Goal: Task Accomplishment & Management: Complete application form

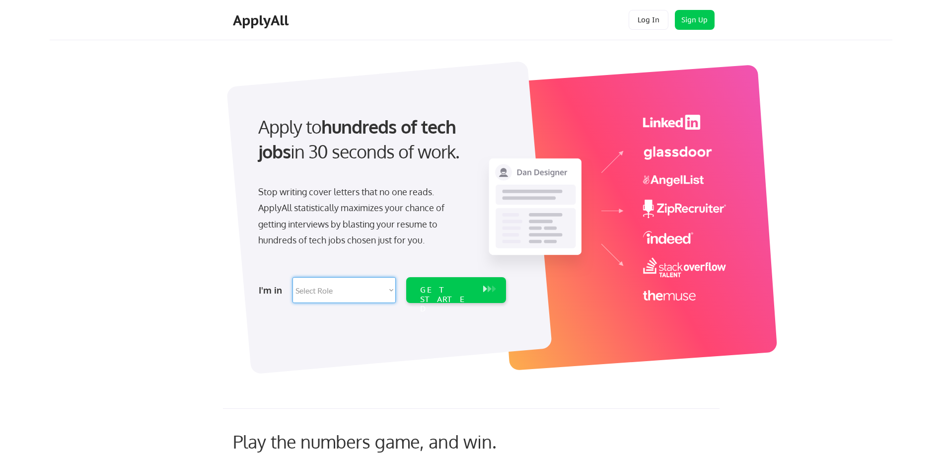
click at [383, 288] on select "Select Role Software Engineering Product Management Customer Success Sales UI/U…" at bounding box center [343, 290] width 103 height 26
select select ""sales""
click at [292, 277] on select "Select Role Software Engineering Product Management Customer Success Sales UI/U…" at bounding box center [343, 290] width 103 height 26
select select ""sales""
click at [472, 286] on div "GET STARTED" at bounding box center [446, 299] width 53 height 29
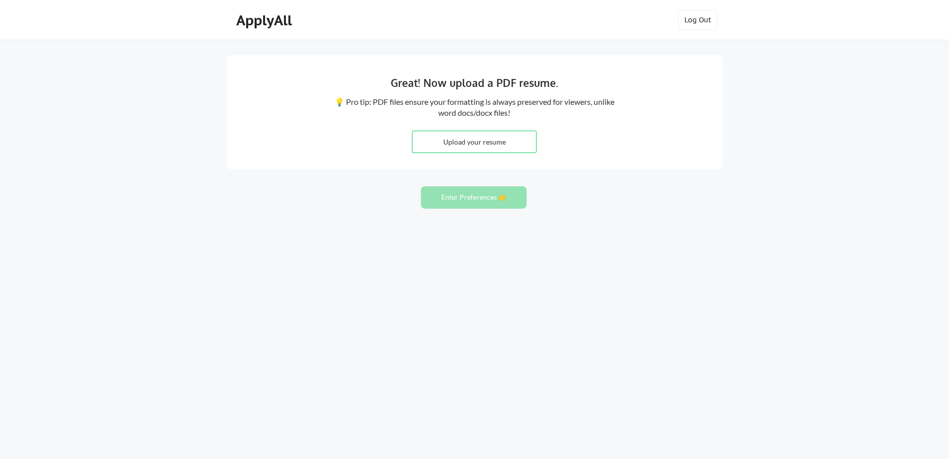
click at [460, 144] on input "file" at bounding box center [475, 141] width 124 height 21
click at [472, 142] on input "file" at bounding box center [475, 141] width 124 height 21
type input "C:\fakepath\Jean M Jackson Resume 9.1.25.pdf"
click at [484, 198] on button "Enter Preferences 👉" at bounding box center [474, 197] width 106 height 22
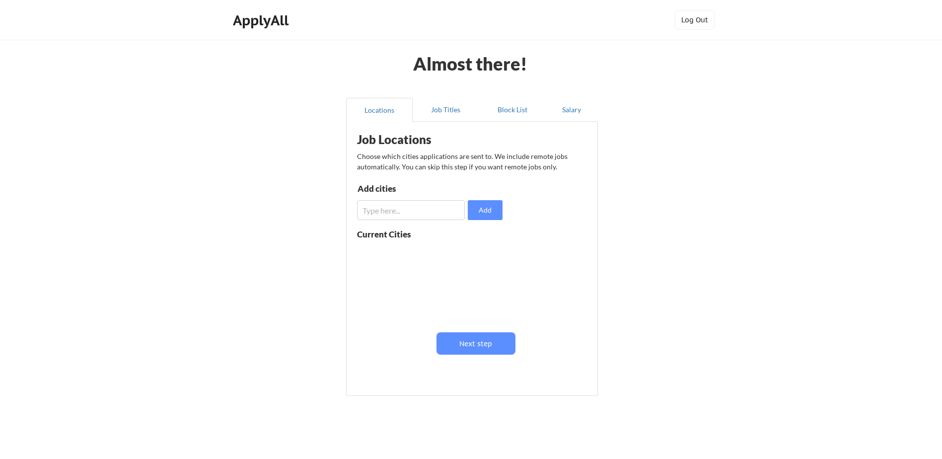
click at [447, 211] on input "input" at bounding box center [411, 210] width 108 height 20
type input "Dallas"
click at [486, 208] on button "Add" at bounding box center [485, 210] width 35 height 20
click at [440, 205] on input "input" at bounding box center [411, 210] width 108 height 20
type input "DFW"
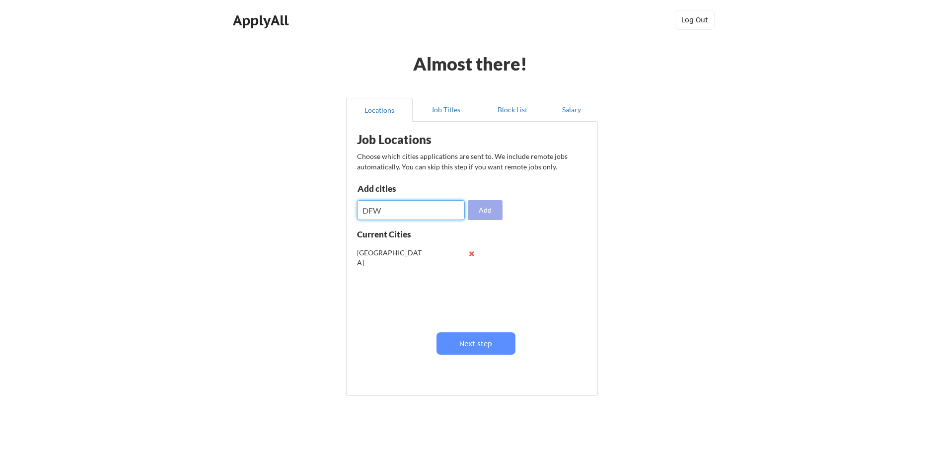
click at [483, 207] on button "Add" at bounding box center [485, 210] width 35 height 20
click at [417, 206] on input "input" at bounding box center [411, 210] width 108 height 20
type input "Remote"
click at [481, 214] on button "Add" at bounding box center [485, 210] width 35 height 20
click at [449, 110] on button "Job Titles" at bounding box center [446, 110] width 67 height 24
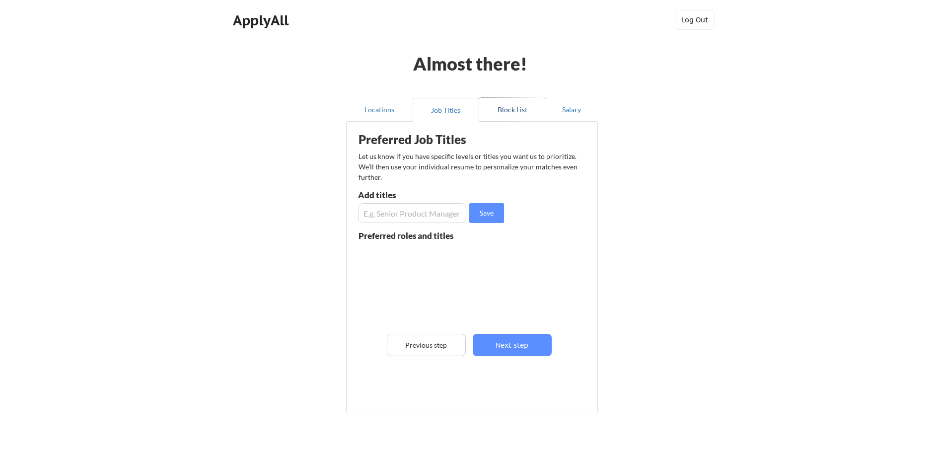
click at [508, 111] on button "Block List" at bounding box center [512, 110] width 67 height 24
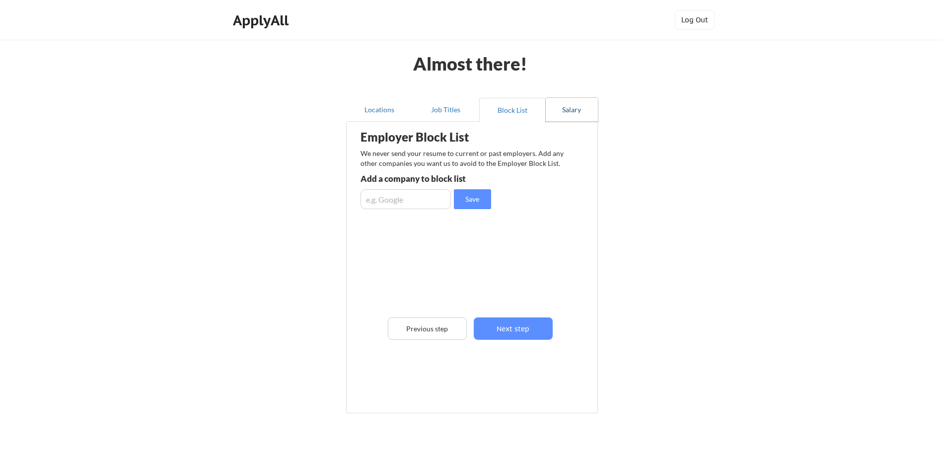
click at [570, 110] on button "Salary" at bounding box center [572, 110] width 52 height 24
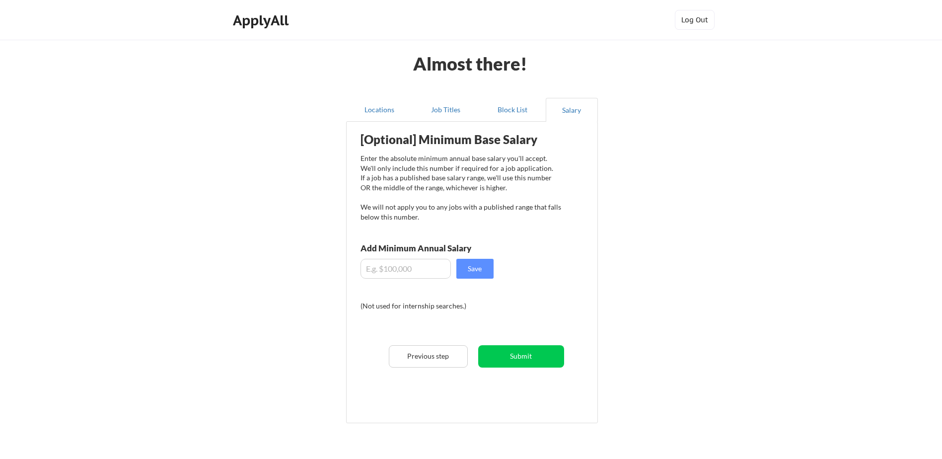
click at [429, 270] on input "input" at bounding box center [405, 269] width 90 height 20
type input "$65,000.00"
click at [476, 266] on button "Save" at bounding box center [474, 269] width 37 height 20
click at [451, 109] on button "Job Titles" at bounding box center [446, 110] width 67 height 24
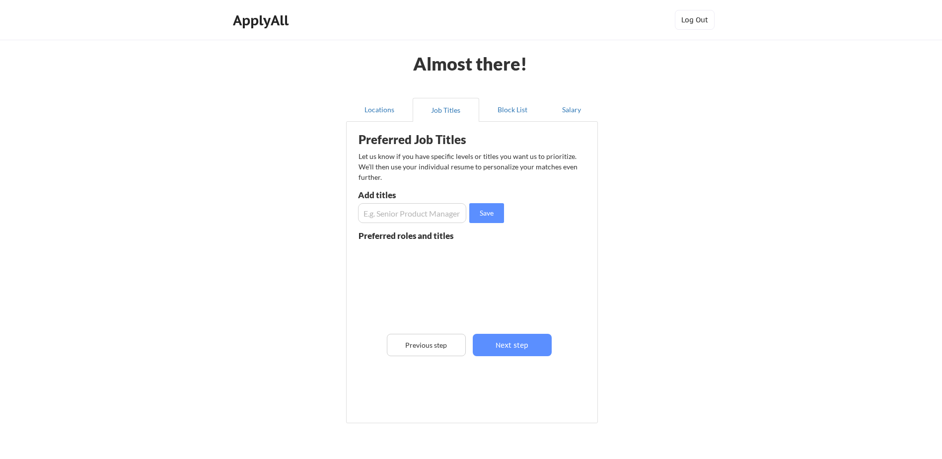
click at [382, 215] on input "input" at bounding box center [412, 213] width 108 height 20
click at [413, 211] on input "input" at bounding box center [412, 213] width 108 height 20
type input "Vendor Relationship Manager"
click at [483, 211] on button "Save" at bounding box center [486, 213] width 35 height 20
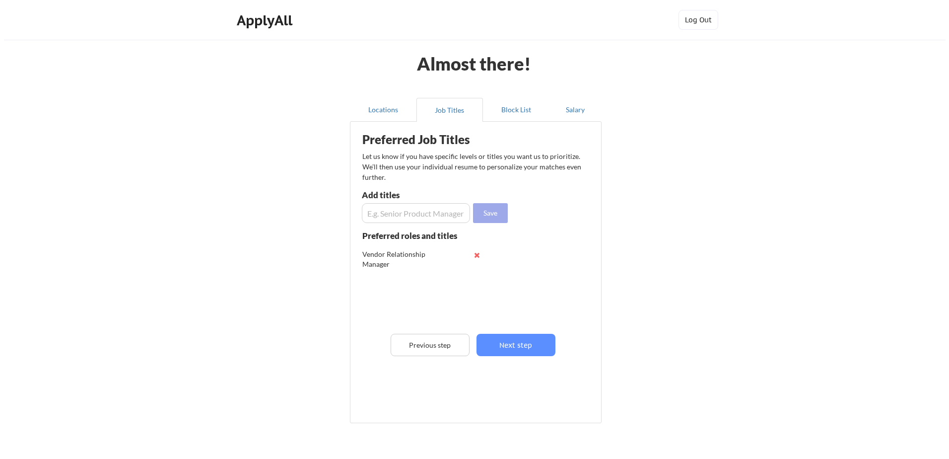
scroll to position [0, 0]
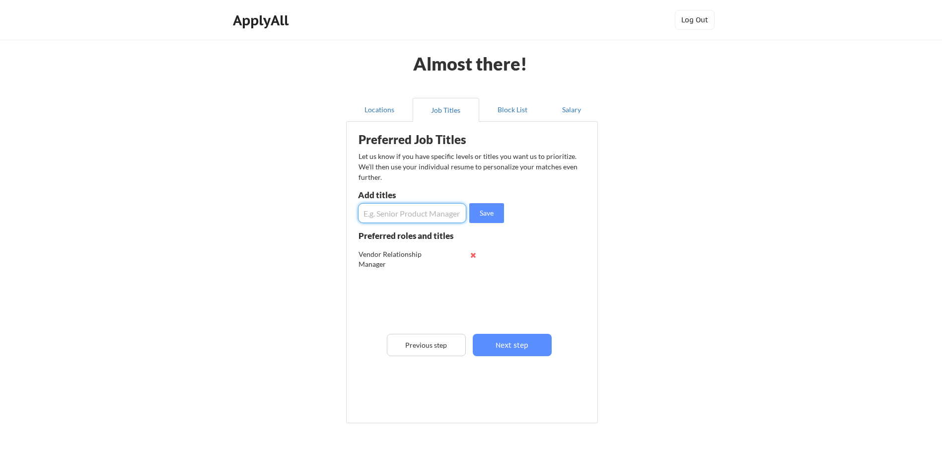
click at [430, 213] on input "input" at bounding box center [412, 213] width 108 height 20
type input "Project manager"
click at [491, 212] on button "Save" at bounding box center [486, 213] width 35 height 20
click at [432, 215] on input "input" at bounding box center [412, 213] width 108 height 20
type input "Recruiter"
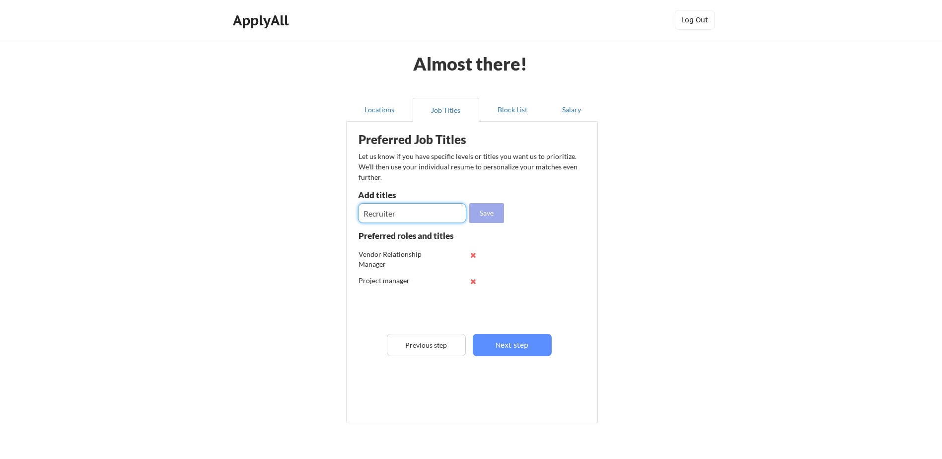
click at [482, 213] on button "Save" at bounding box center [486, 213] width 35 height 20
click at [430, 211] on input "input" at bounding box center [412, 213] width 108 height 20
type input "Operations"
click at [484, 213] on button "Save" at bounding box center [486, 213] width 35 height 20
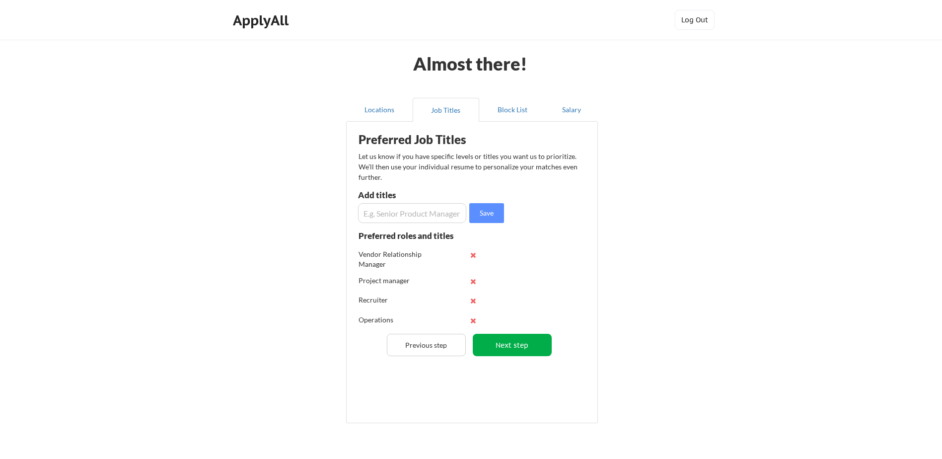
click at [524, 345] on button "Next step" at bounding box center [512, 345] width 79 height 22
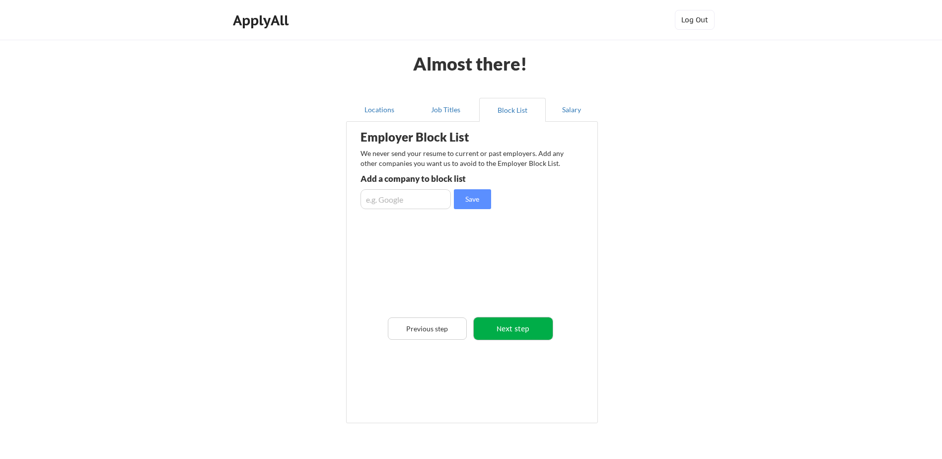
drag, startPoint x: 518, startPoint y: 331, endPoint x: 526, endPoint y: 363, distance: 33.1
click at [518, 332] on button "Next step" at bounding box center [513, 328] width 79 height 22
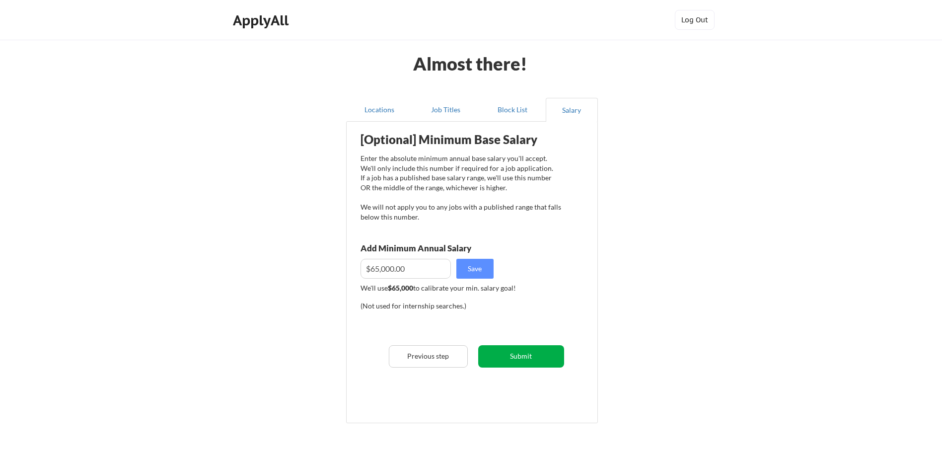
click at [531, 356] on button "Submit" at bounding box center [521, 356] width 86 height 22
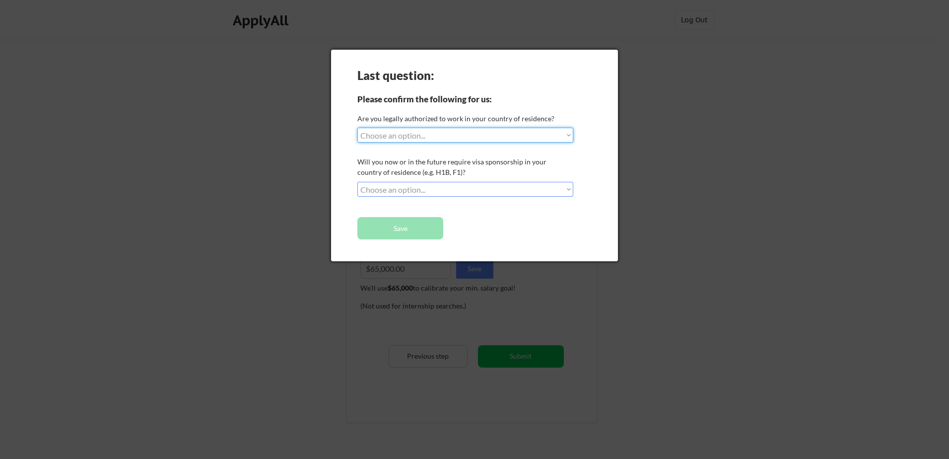
click at [438, 133] on select "Choose an option... Yes, I am a US Citizen Yes, I am a Canadian Citizen Yes, I …" at bounding box center [466, 135] width 216 height 15
select select ""yes__i_am_a_us_citizen""
click at [358, 128] on select "Choose an option... Yes, I am a US Citizen Yes, I am a Canadian Citizen Yes, I …" at bounding box center [466, 135] width 216 height 15
click at [474, 186] on select "Choose an option... No, I will not need sponsorship Yes, I will need sponsorship" at bounding box center [466, 189] width 216 height 15
select select ""no__i_will_not_need_sponsorship""
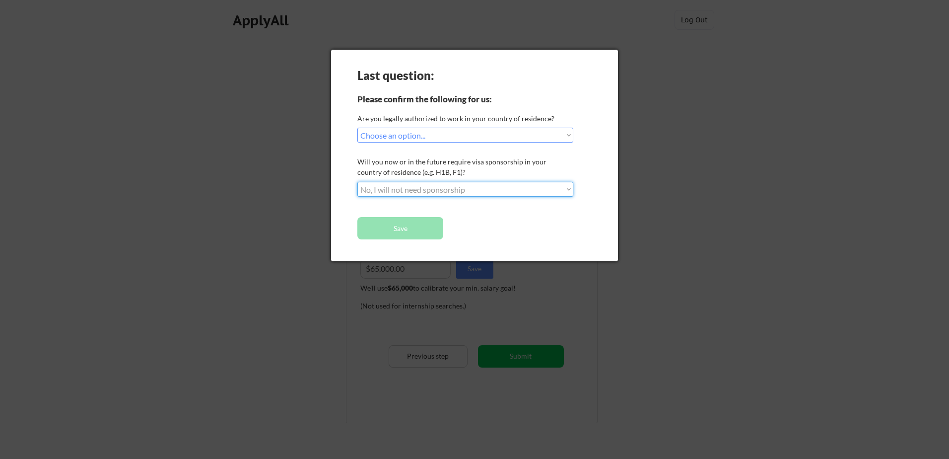
click at [358, 182] on select "Choose an option... No, I will not need sponsorship Yes, I will need sponsorship" at bounding box center [466, 189] width 216 height 15
click at [404, 228] on button "Save" at bounding box center [401, 228] width 86 height 22
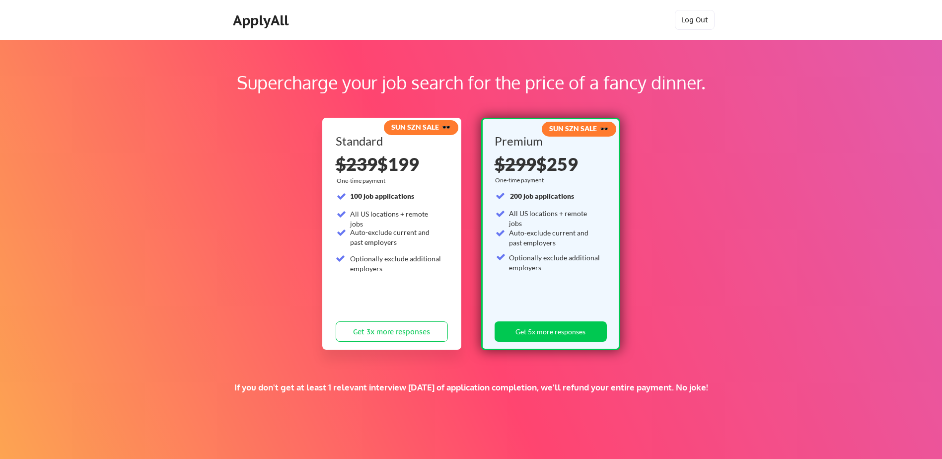
click at [264, 20] on div "ApplyAll" at bounding box center [262, 20] width 59 height 17
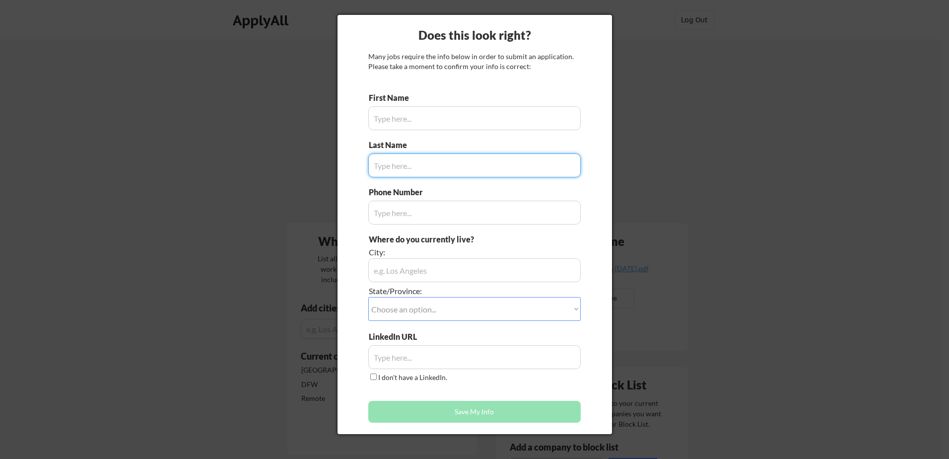
click at [444, 115] on input "input" at bounding box center [474, 118] width 213 height 24
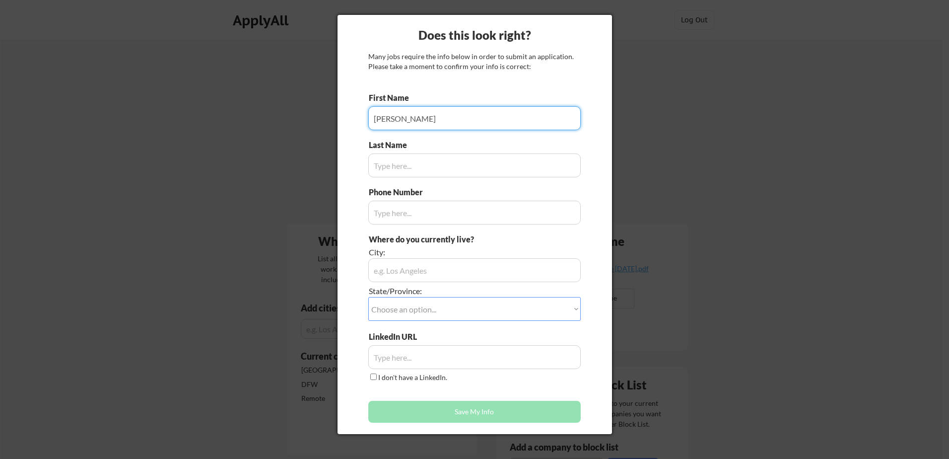
type input "Jean"
click at [452, 165] on input "input" at bounding box center [474, 165] width 213 height 24
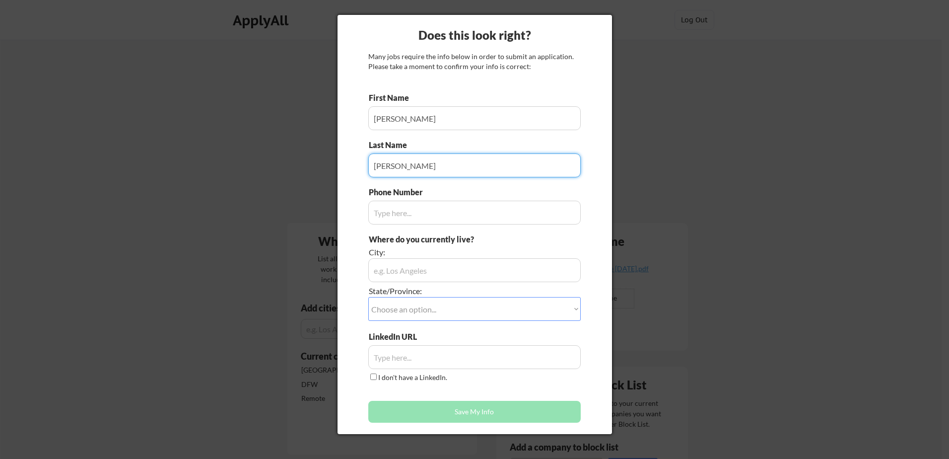
type input "Jackson"
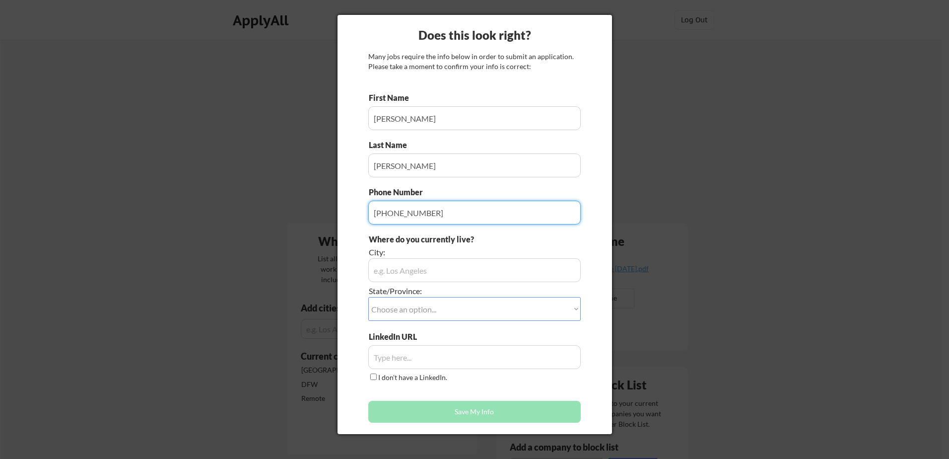
type input "972-523-0734"
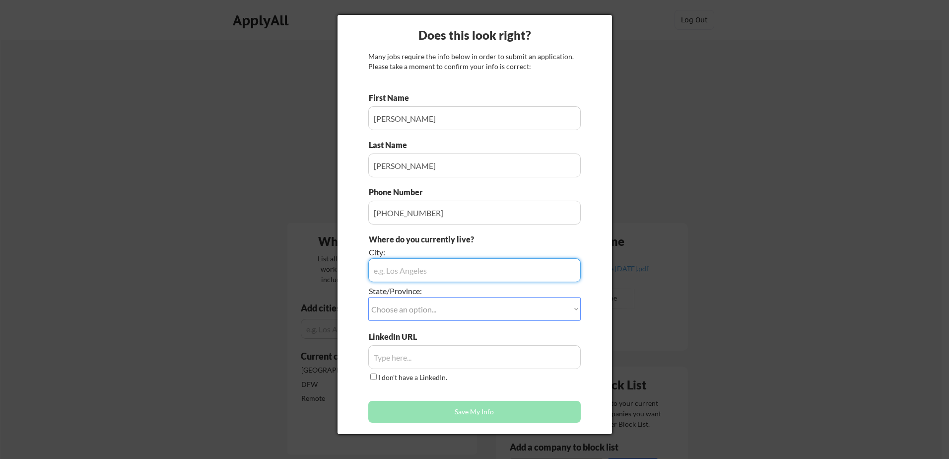
click at [469, 273] on input "input" at bounding box center [474, 270] width 213 height 24
type input "Waxahachie"
click at [464, 310] on select "Choose an option... Other/Not Applicable Alabama Alaska Alberta Arizona Arkansa…" at bounding box center [474, 309] width 213 height 24
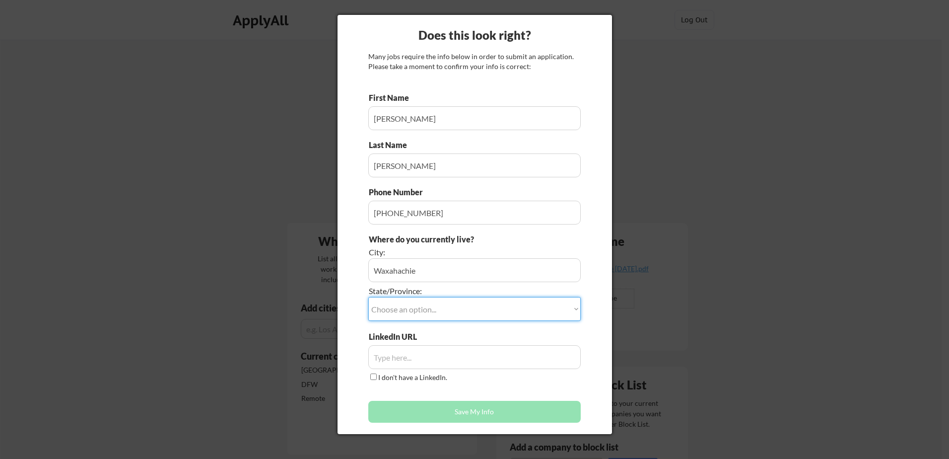
select select ""Texas""
click at [368, 297] on select "Choose an option... Other/Not Applicable Alabama Alaska Alberta Arizona Arkansa…" at bounding box center [474, 309] width 213 height 24
click at [436, 354] on input "input" at bounding box center [474, 357] width 213 height 24
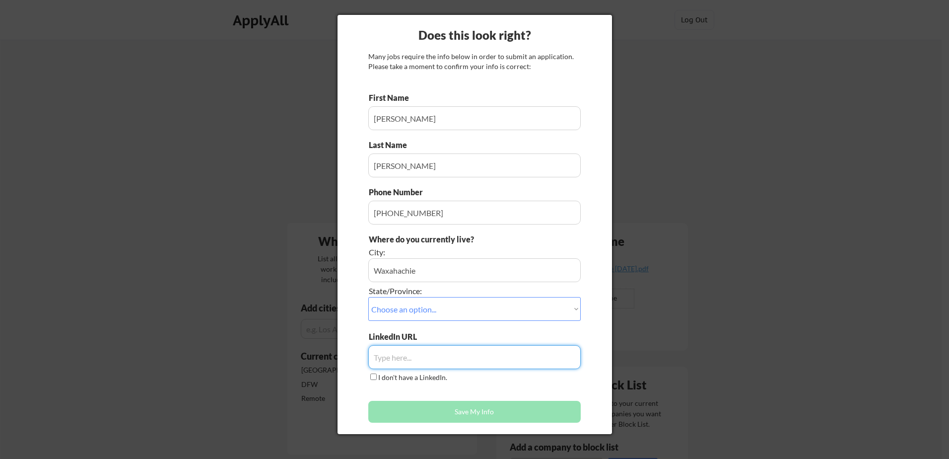
click at [426, 357] on input "input" at bounding box center [474, 357] width 213 height 24
paste input "https://www.linkedin.com/in/jean-m-jackson-00152b6a/"
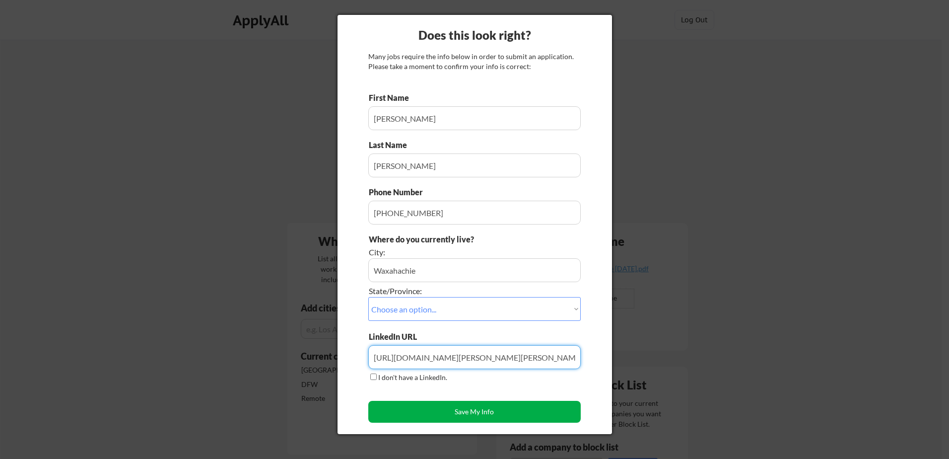
type input "https://www.linkedin.com/in/jean-m-jackson-00152b6a/"
click at [480, 414] on button "Save My Info" at bounding box center [474, 412] width 213 height 22
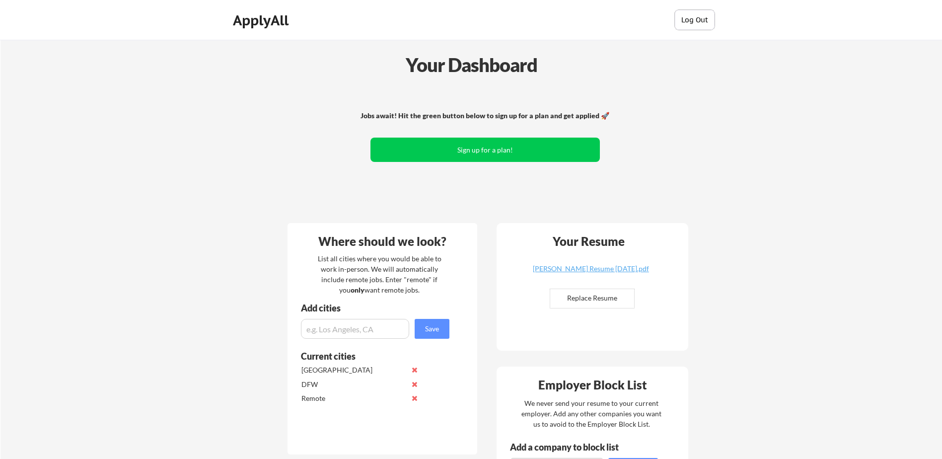
click at [688, 21] on button "Log Out" at bounding box center [695, 20] width 40 height 20
